Goal: Task Accomplishment & Management: Use online tool/utility

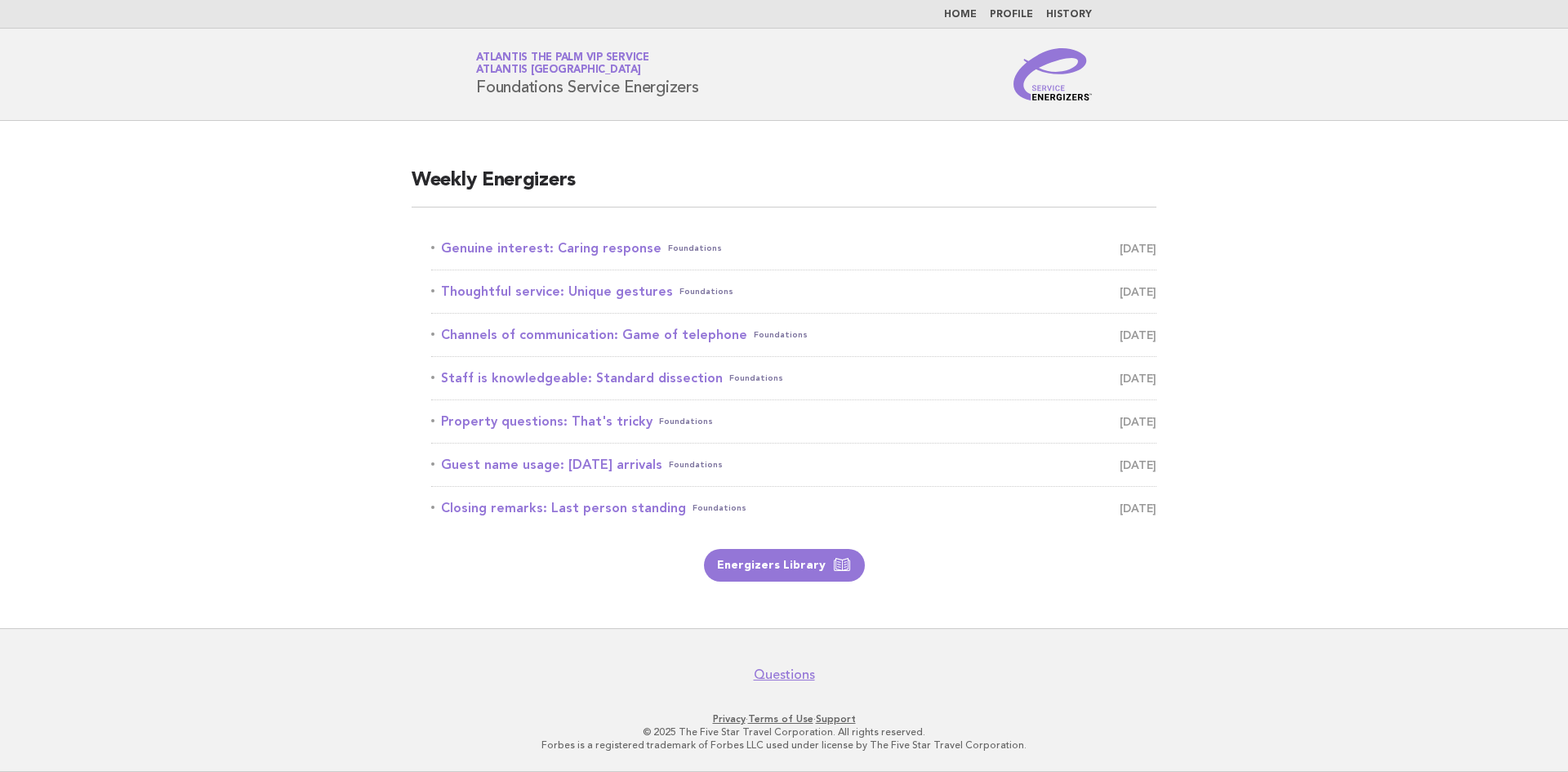
click at [578, 245] on link "Genuine interest: Caring response Foundations [DATE]" at bounding box center [794, 248] width 725 height 23
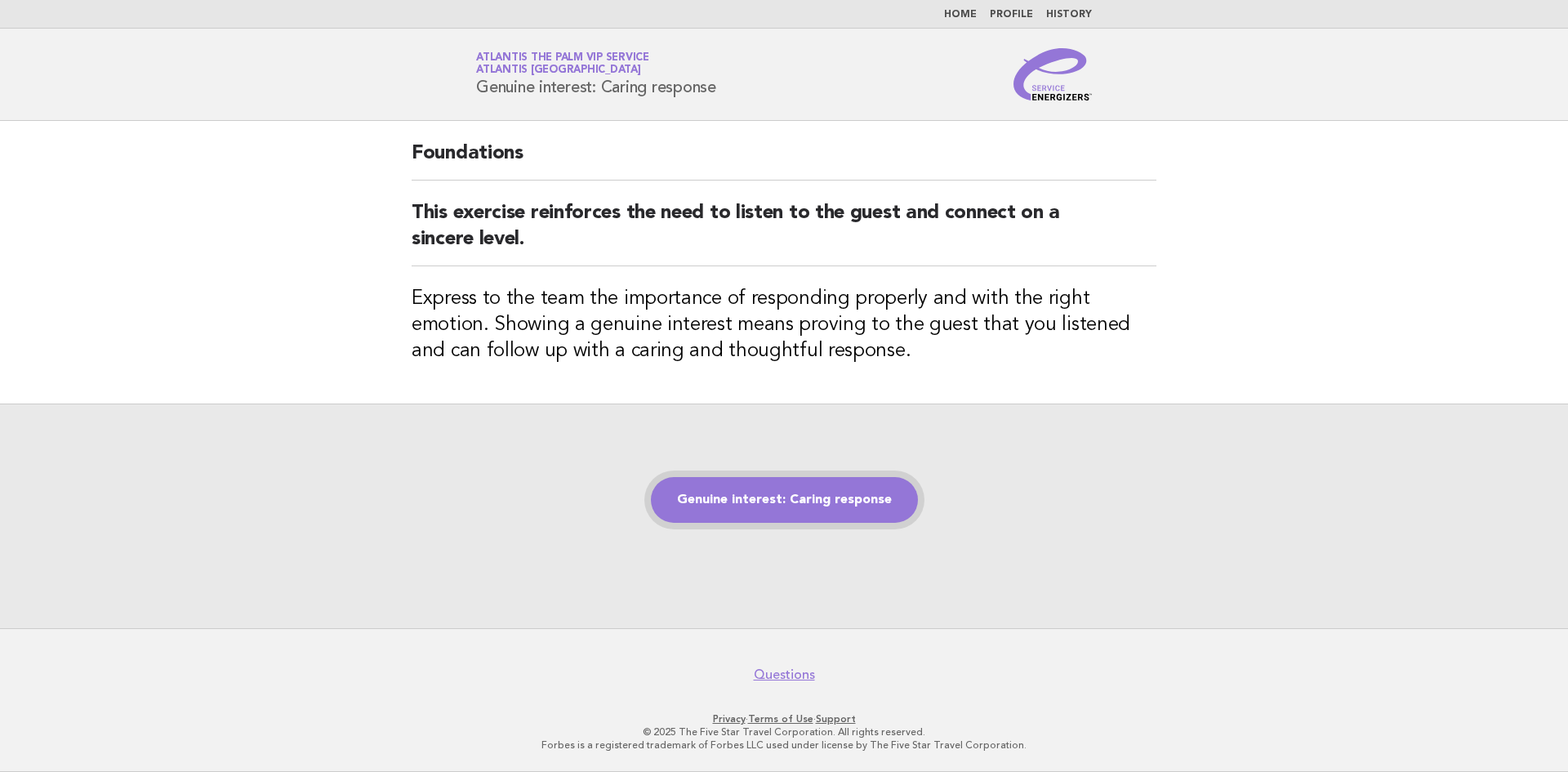
click at [810, 496] on link "Genuine interest: Caring response" at bounding box center [784, 500] width 267 height 46
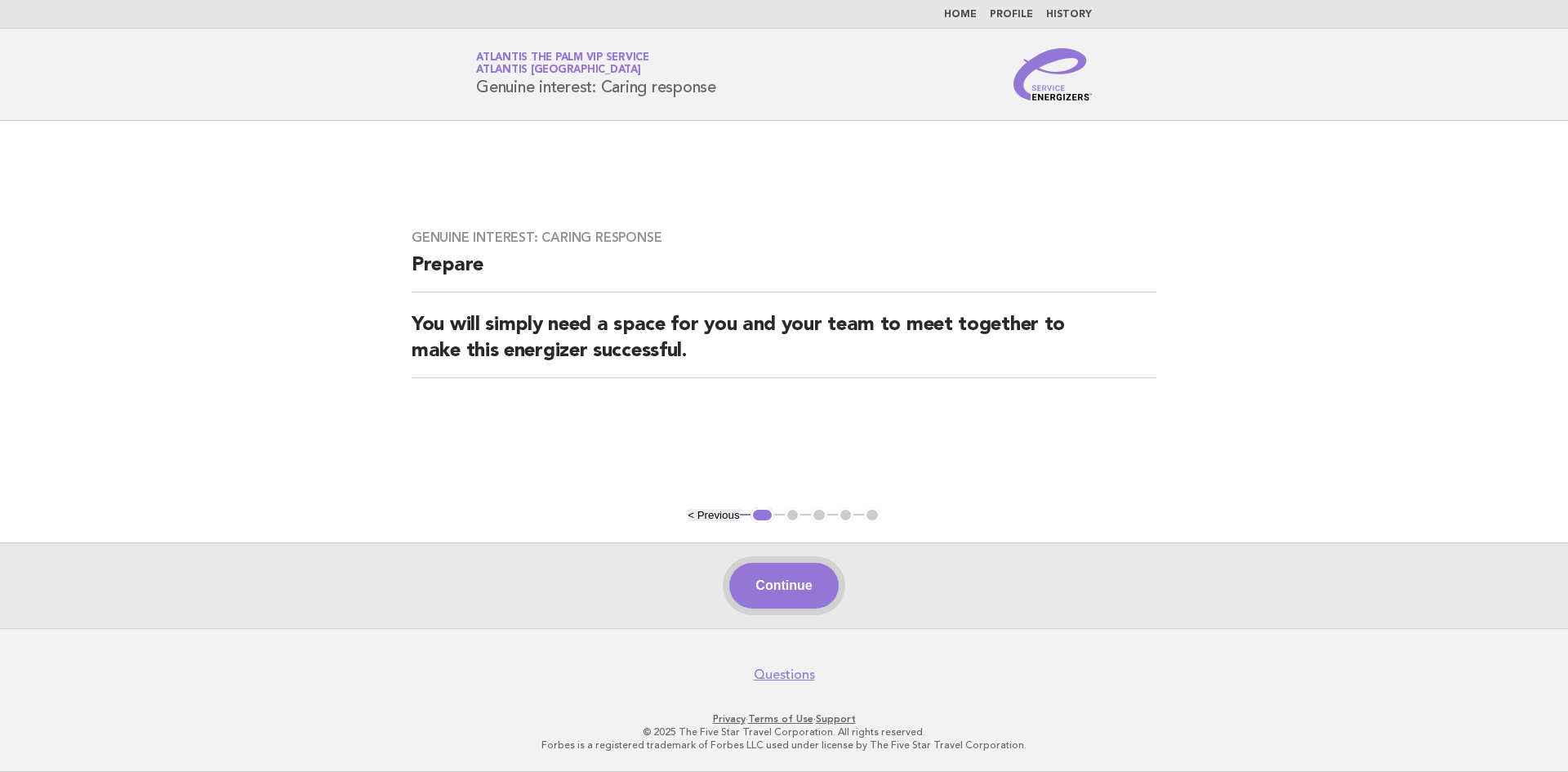
click at [785, 593] on button "Continue" at bounding box center [784, 586] width 109 height 46
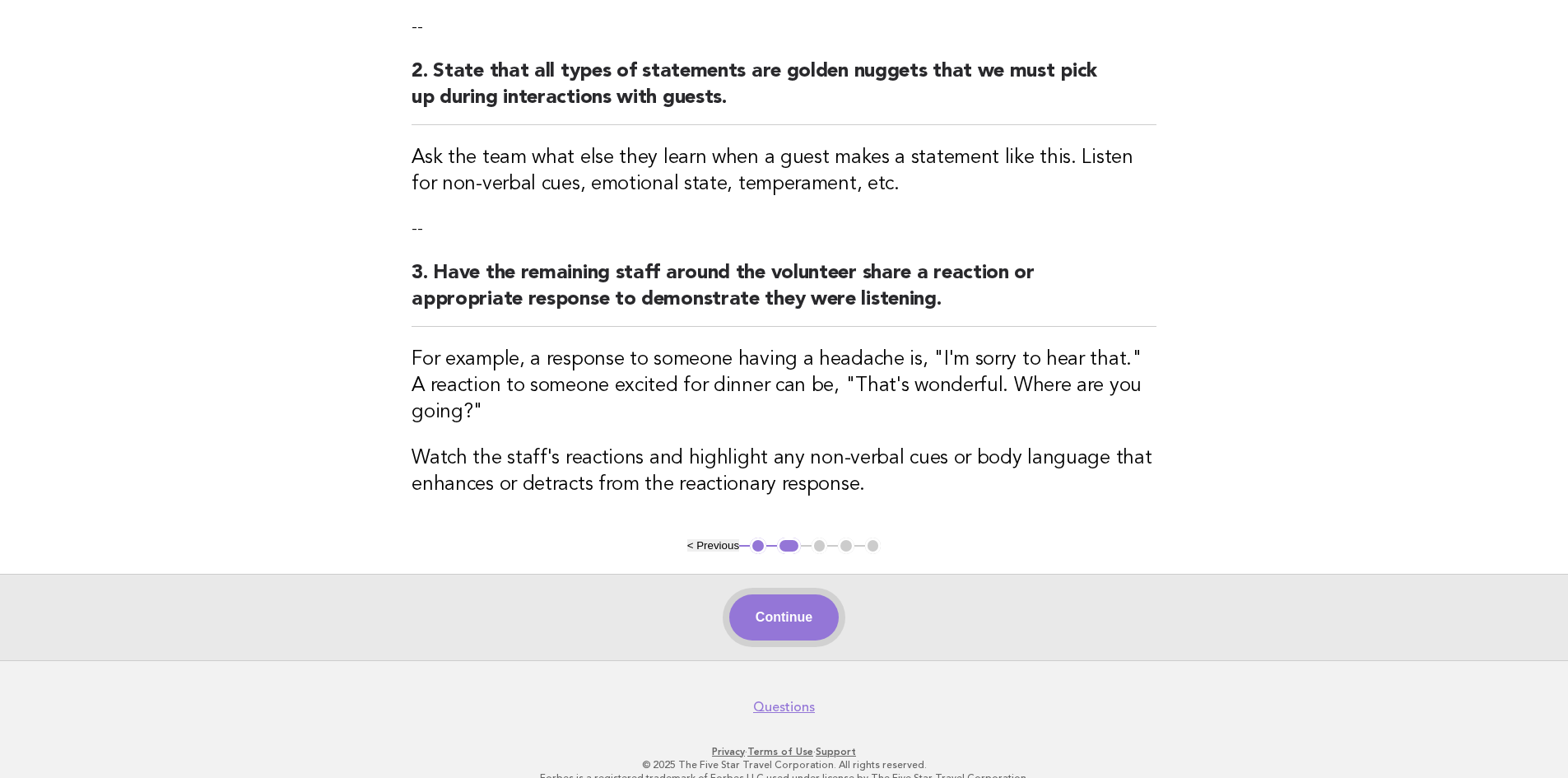
click at [799, 605] on button "Continue" at bounding box center [784, 618] width 110 height 46
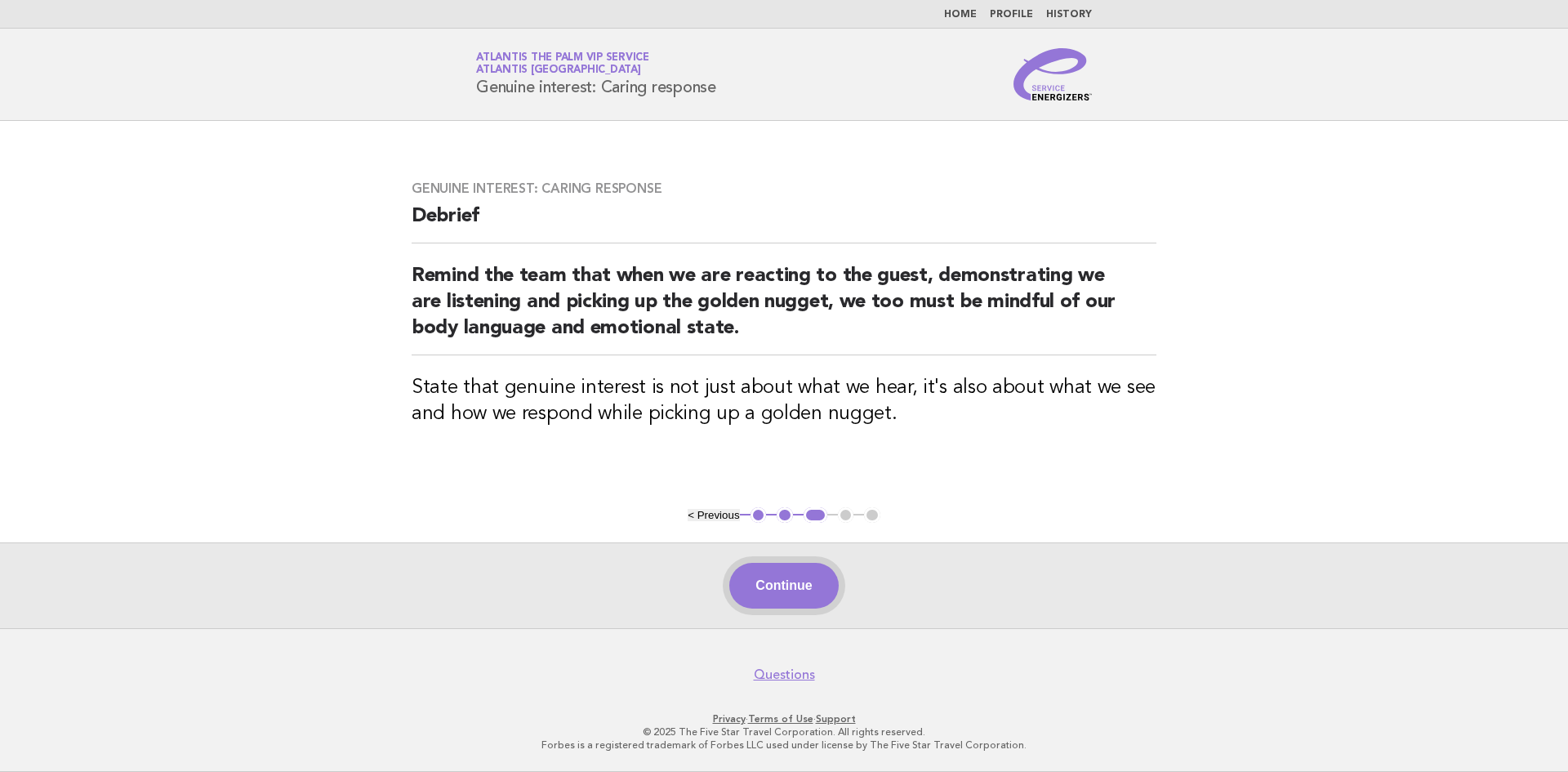
click at [766, 572] on button "Continue" at bounding box center [784, 586] width 109 height 46
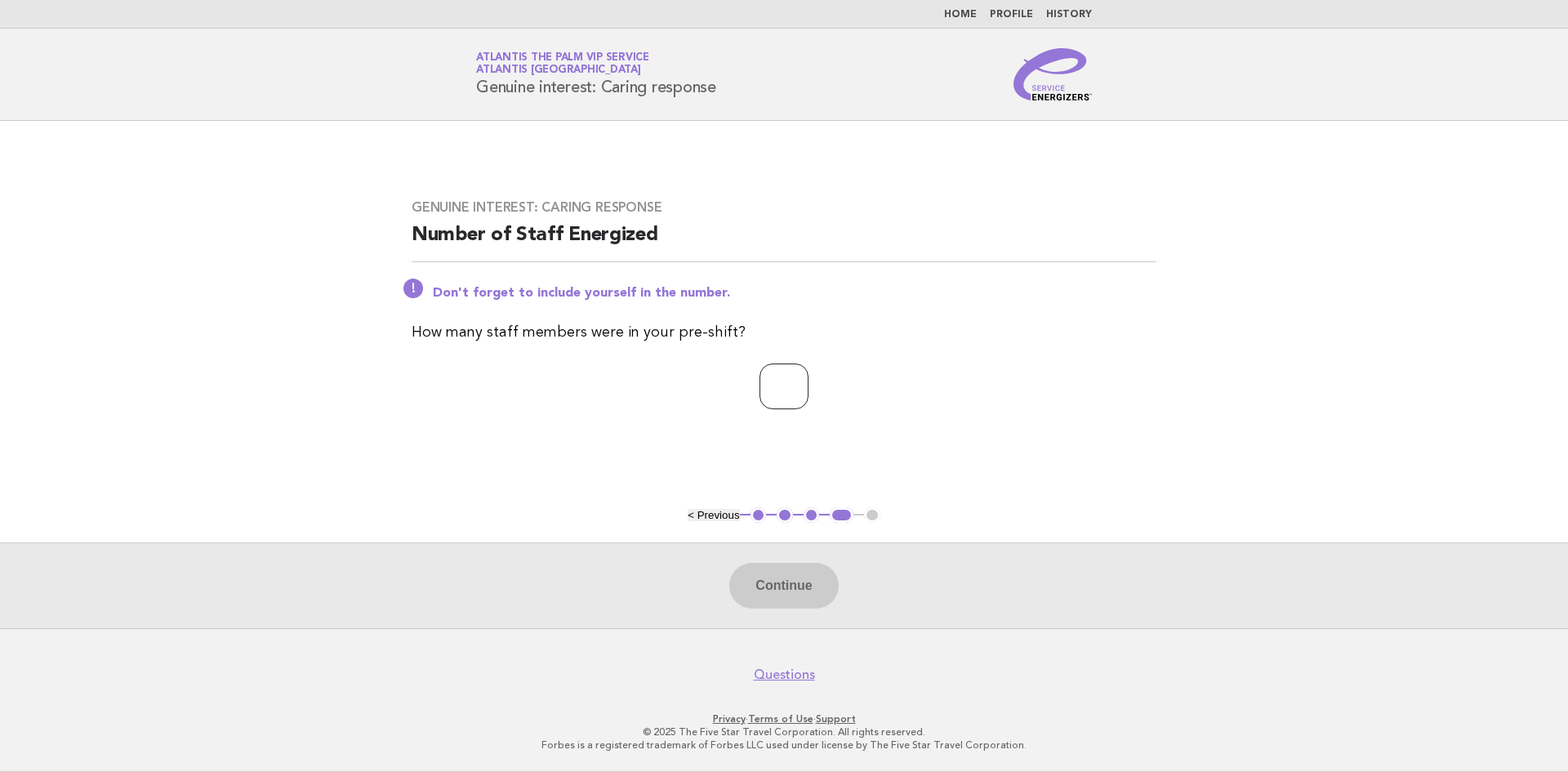
click at [759, 375] on input "number" at bounding box center [784, 386] width 49 height 46
type input "*"
click at [776, 571] on button "Continue" at bounding box center [784, 586] width 109 height 46
